Goal: Find specific page/section: Find specific page/section

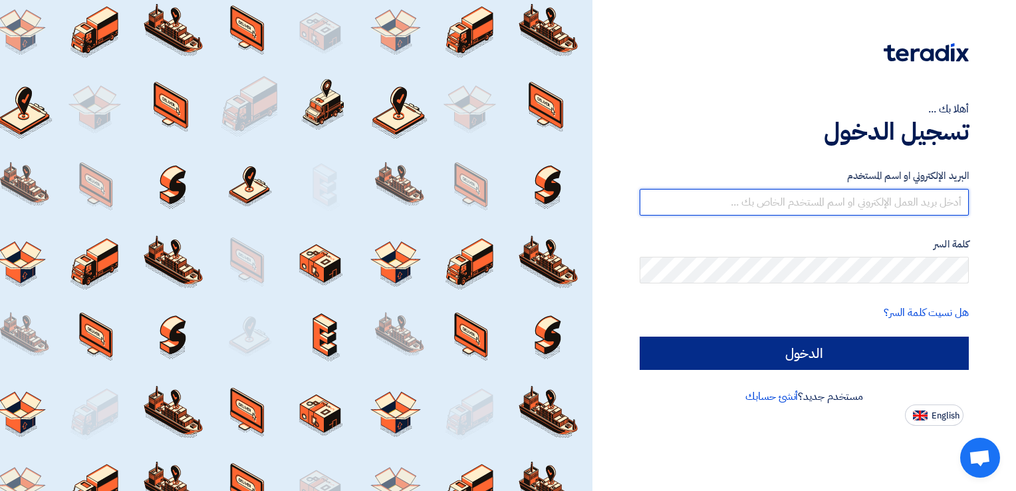
type input "leadergroup20@gmail.com"
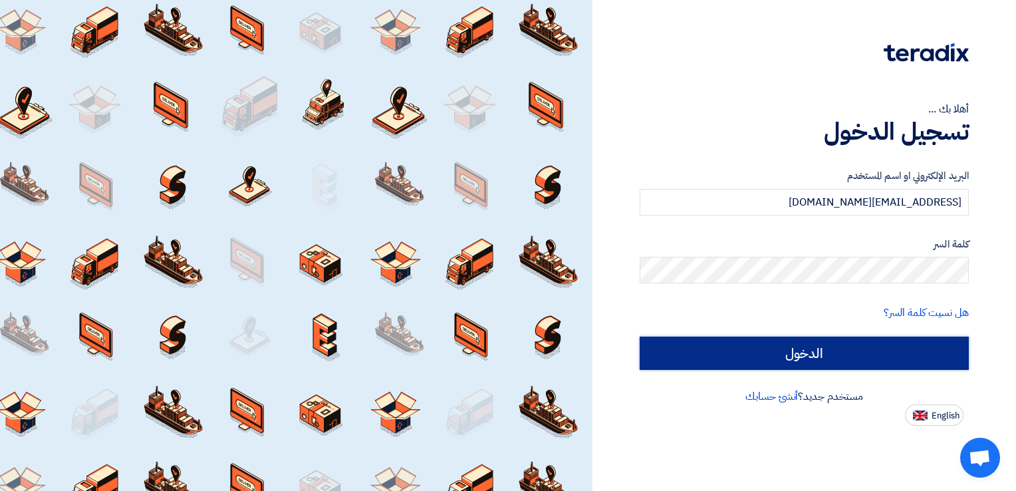
click at [792, 344] on input "الدخول" at bounding box center [804, 352] width 329 height 33
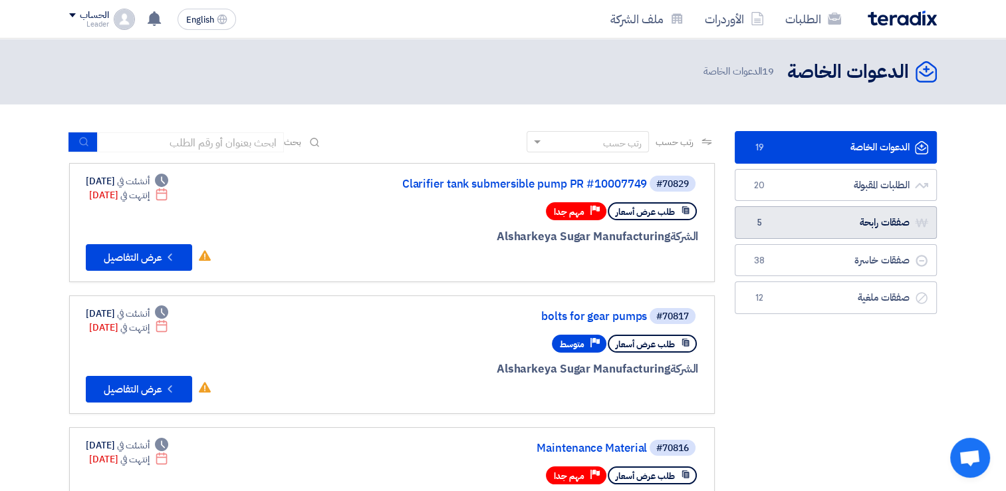
click at [838, 217] on link "صفقات رابحة صفقات رابحة 5" at bounding box center [836, 222] width 202 height 33
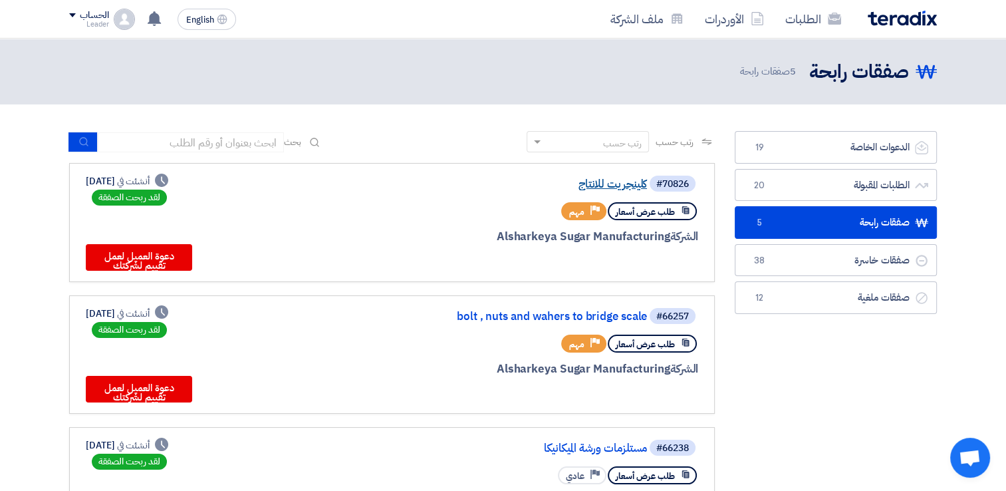
click at [622, 183] on link "كلينجريت للانتاج" at bounding box center [514, 184] width 266 height 12
